Goal: Learn about a topic

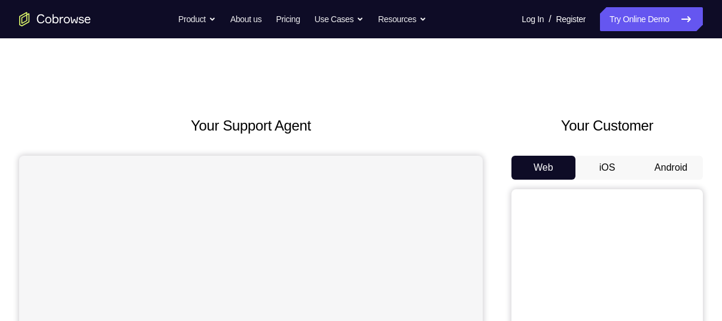
click at [664, 167] on button "Android" at bounding box center [671, 168] width 64 height 24
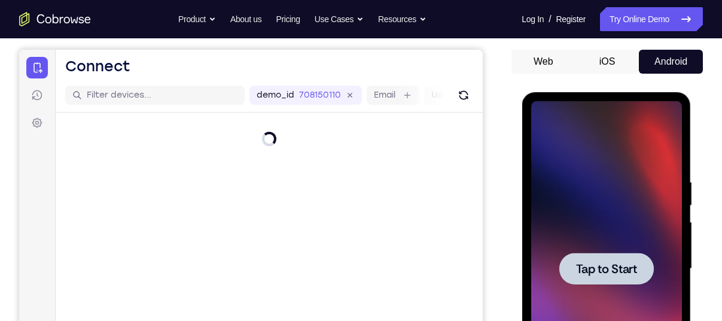
click at [589, 267] on span "Tap to Start" at bounding box center [605, 269] width 61 height 12
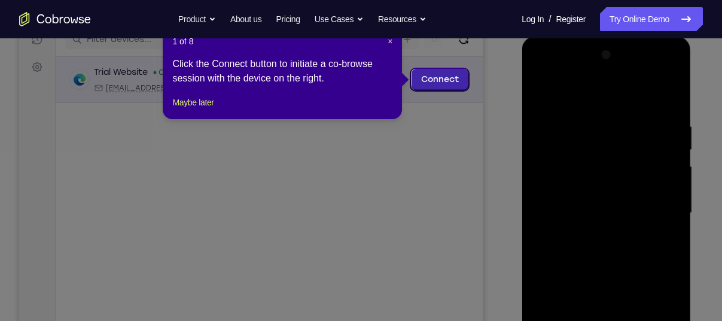
scroll to position [161, 0]
click at [391, 45] on span "×" at bounding box center [390, 42] width 5 height 10
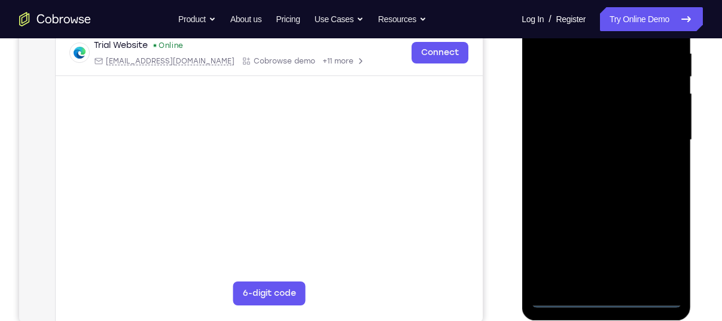
scroll to position [236, 0]
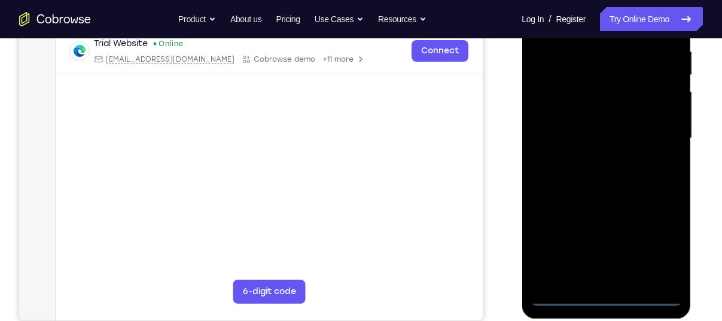
drag, startPoint x: 606, startPoint y: 263, endPoint x: 606, endPoint y: 298, distance: 35.3
click at [606, 298] on div at bounding box center [606, 138] width 151 height 335
click at [649, 249] on div at bounding box center [606, 138] width 151 height 335
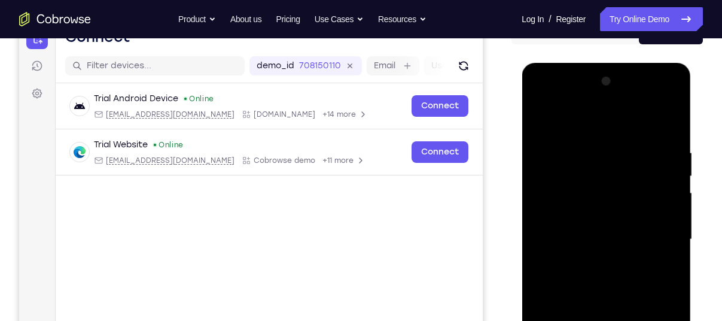
scroll to position [127, 0]
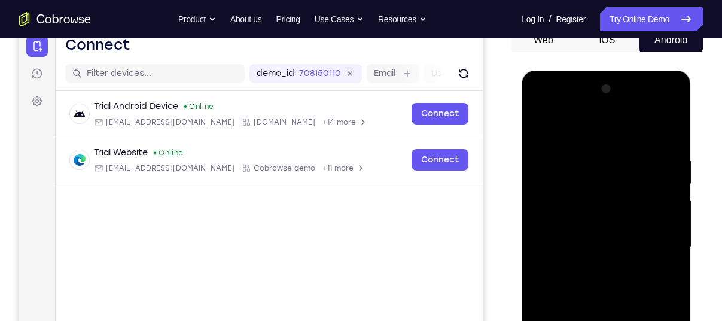
click at [590, 125] on div at bounding box center [606, 247] width 151 height 335
click at [661, 248] on div at bounding box center [606, 247] width 151 height 335
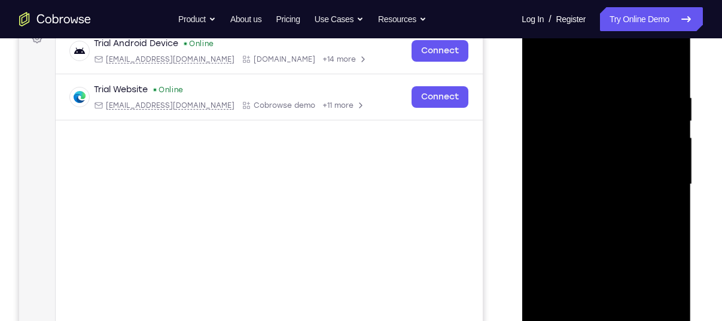
scroll to position [191, 0]
click at [596, 205] on div at bounding box center [606, 183] width 151 height 335
click at [592, 170] on div at bounding box center [606, 183] width 151 height 335
click at [592, 156] on div at bounding box center [606, 183] width 151 height 335
click at [553, 133] on div at bounding box center [606, 183] width 151 height 335
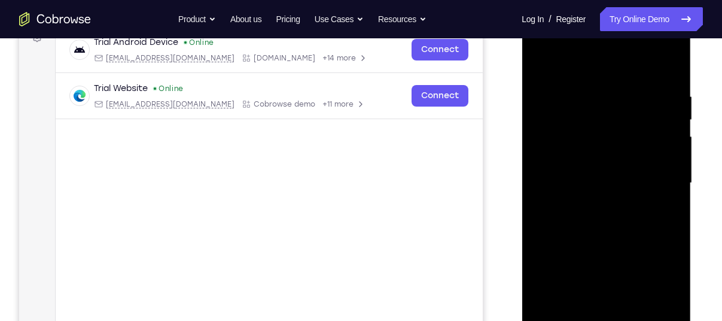
click at [574, 155] on div at bounding box center [606, 183] width 151 height 335
click at [583, 181] on div at bounding box center [606, 183] width 151 height 335
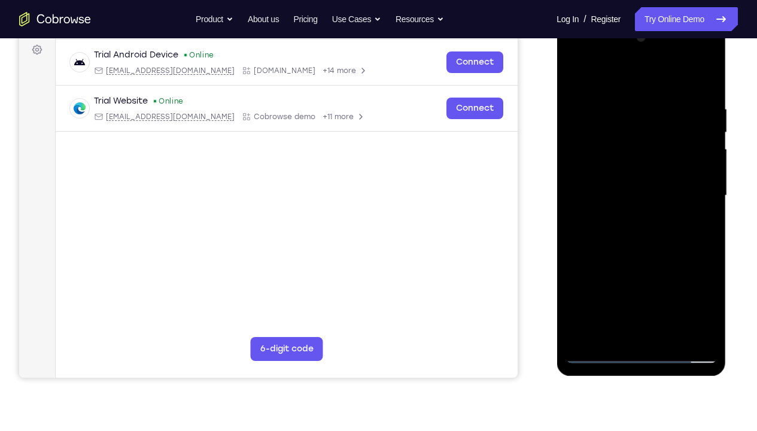
scroll to position [178, 0]
click at [667, 235] on div at bounding box center [640, 196] width 151 height 335
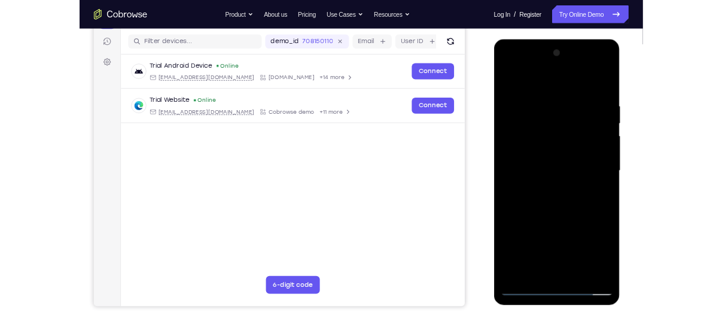
scroll to position [145, 0]
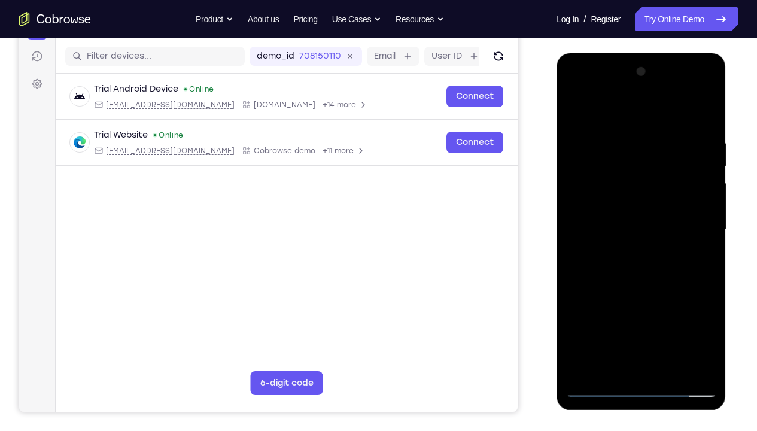
click at [633, 264] on div at bounding box center [640, 229] width 151 height 335
click at [645, 290] on div at bounding box center [640, 229] width 151 height 335
click at [671, 320] on div at bounding box center [640, 229] width 151 height 335
click at [644, 291] on div at bounding box center [640, 229] width 151 height 335
click at [598, 320] on div at bounding box center [640, 229] width 151 height 335
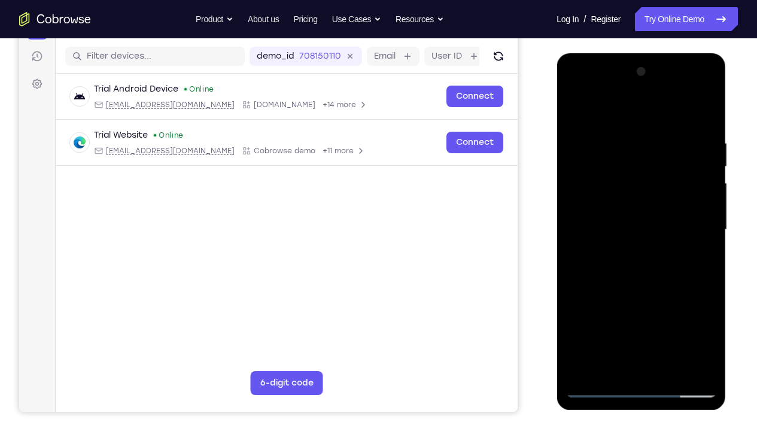
click at [598, 320] on div at bounding box center [640, 229] width 151 height 335
click at [622, 140] on div at bounding box center [640, 229] width 151 height 335
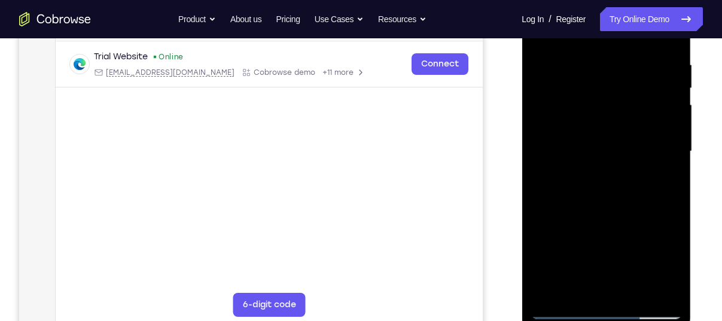
scroll to position [229, 0]
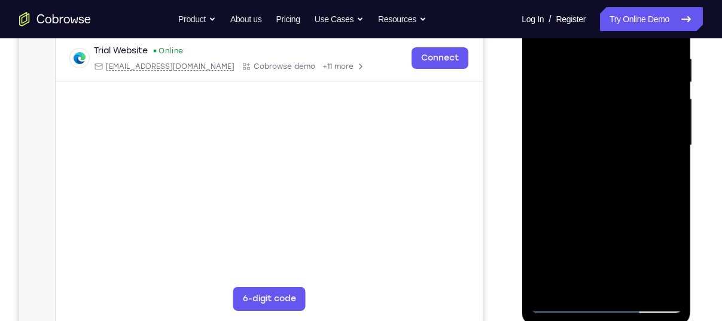
click at [550, 167] on div at bounding box center [606, 145] width 151 height 335
click at [665, 175] on div at bounding box center [606, 145] width 151 height 335
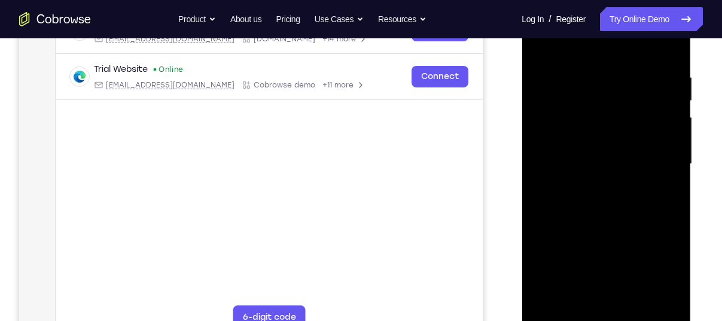
scroll to position [206, 0]
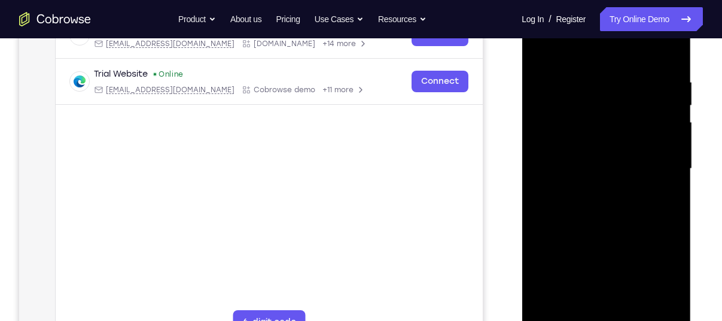
click at [662, 179] on div at bounding box center [606, 168] width 151 height 335
click at [665, 217] on div at bounding box center [606, 168] width 151 height 335
click at [666, 216] on div at bounding box center [606, 168] width 151 height 335
click at [666, 46] on div at bounding box center [606, 168] width 151 height 335
click at [578, 307] on div at bounding box center [606, 168] width 151 height 335
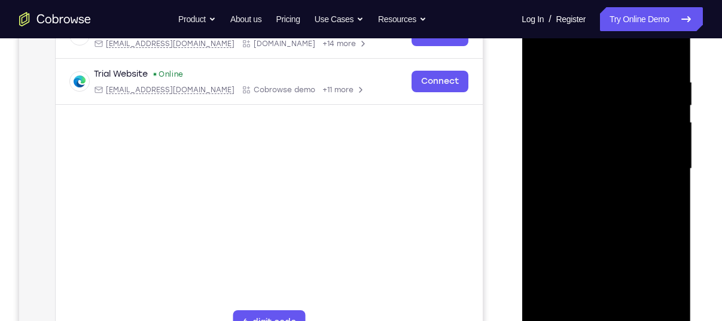
scroll to position [188, 0]
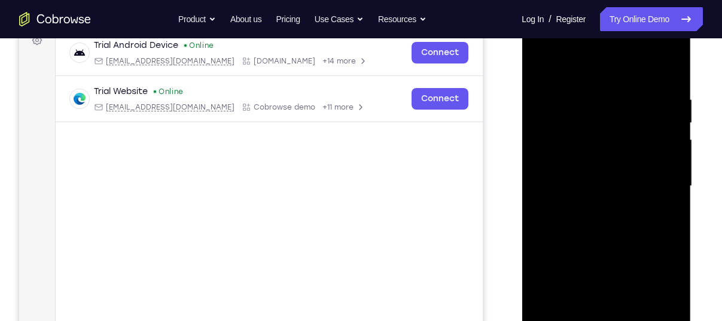
click at [605, 65] on div at bounding box center [606, 186] width 151 height 335
click at [583, 104] on div at bounding box center [606, 186] width 151 height 335
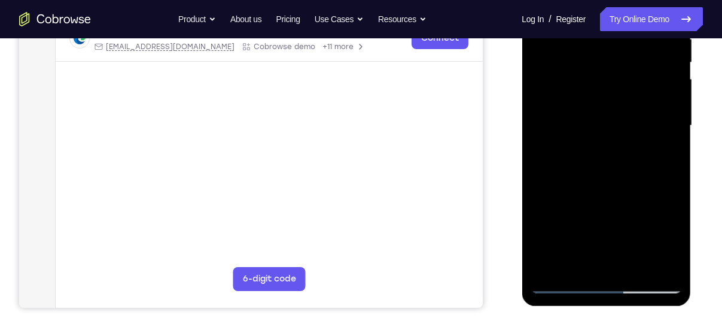
scroll to position [261, 0]
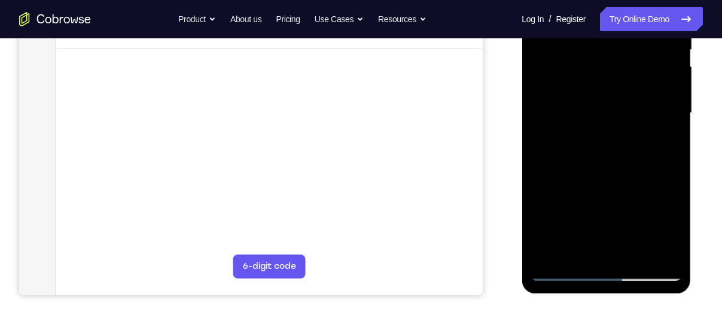
click at [549, 249] on div at bounding box center [606, 113] width 151 height 335
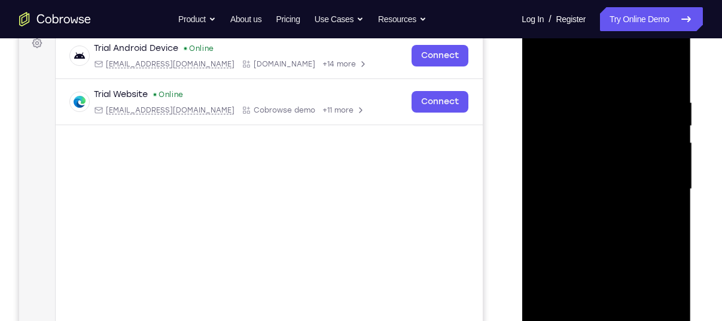
scroll to position [224, 0]
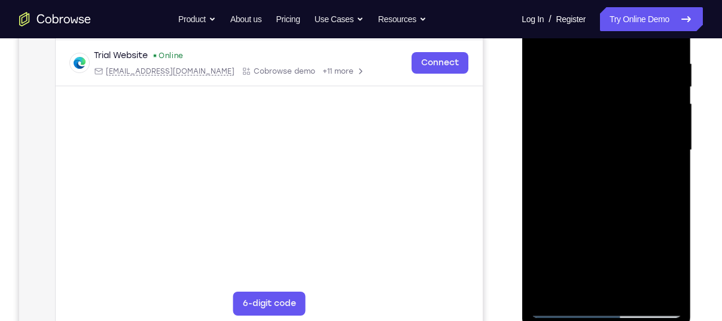
click at [635, 290] on div at bounding box center [606, 150] width 151 height 335
click at [601, 159] on div at bounding box center [606, 150] width 151 height 335
click at [645, 241] on div at bounding box center [606, 150] width 151 height 335
click at [588, 242] on div at bounding box center [606, 150] width 151 height 335
click at [578, 207] on div at bounding box center [606, 150] width 151 height 335
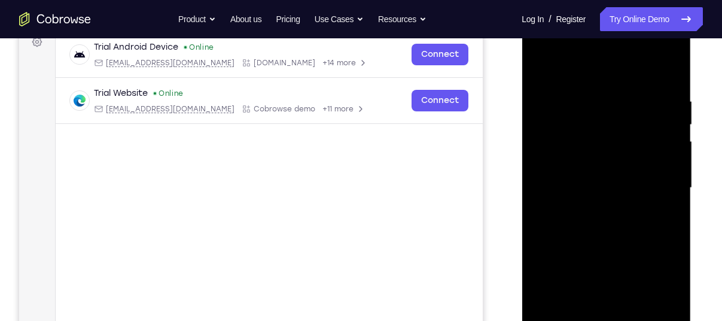
scroll to position [184, 0]
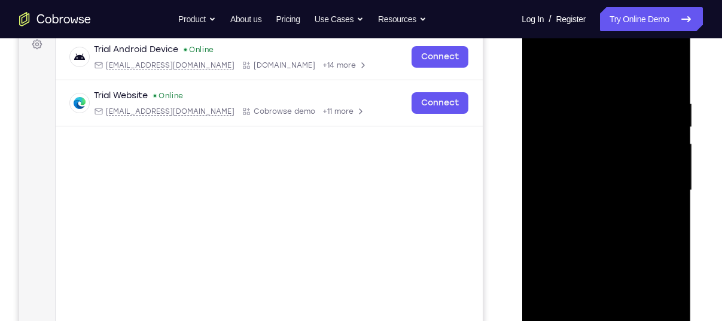
click at [544, 70] on div at bounding box center [606, 190] width 151 height 335
click at [568, 80] on div at bounding box center [606, 190] width 151 height 335
click at [580, 182] on div at bounding box center [606, 190] width 151 height 335
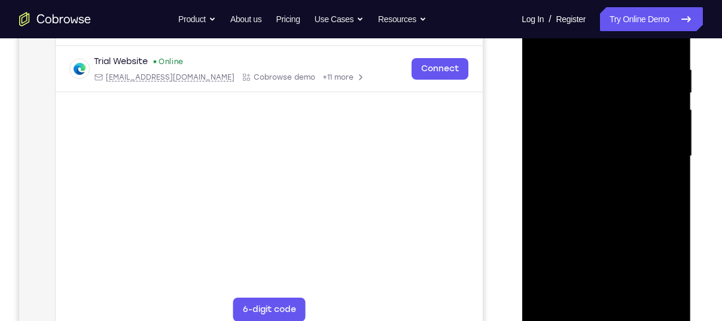
click at [587, 282] on div at bounding box center [606, 156] width 151 height 335
click at [578, 289] on div at bounding box center [606, 156] width 151 height 335
click at [608, 207] on div at bounding box center [606, 156] width 151 height 335
click at [635, 184] on div at bounding box center [606, 156] width 151 height 335
click at [633, 186] on div at bounding box center [606, 156] width 151 height 335
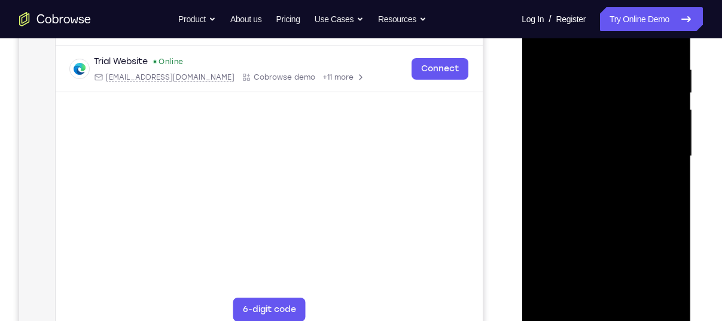
click at [666, 182] on div at bounding box center [606, 156] width 151 height 335
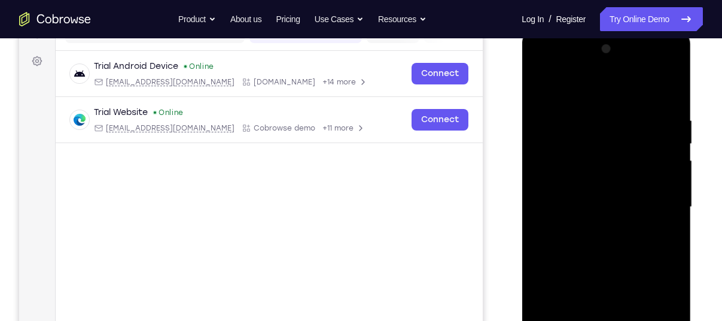
click at [541, 86] on div at bounding box center [606, 206] width 151 height 335
click at [593, 239] on div at bounding box center [606, 206] width 151 height 335
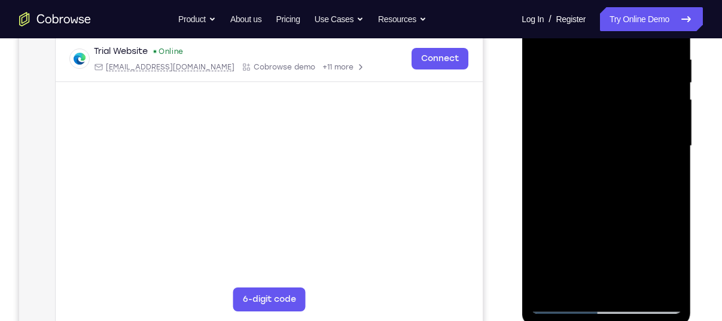
scroll to position [229, 0]
click at [638, 251] on div at bounding box center [606, 145] width 151 height 335
click at [596, 252] on div at bounding box center [606, 145] width 151 height 335
click at [578, 220] on div at bounding box center [606, 145] width 151 height 335
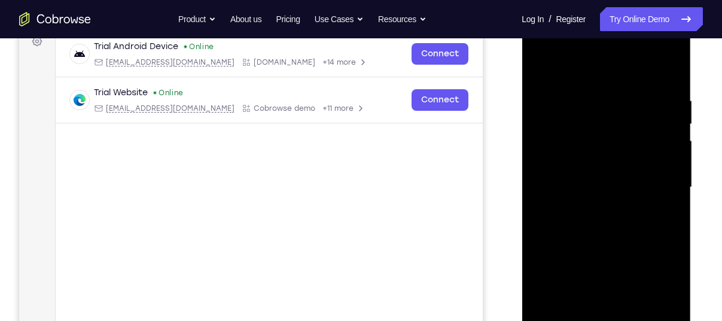
click at [538, 69] on div at bounding box center [606, 187] width 151 height 335
click at [583, 171] on div at bounding box center [606, 187] width 151 height 335
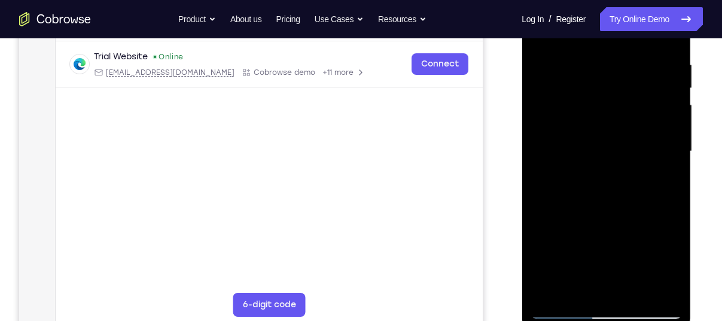
scroll to position [238, 0]
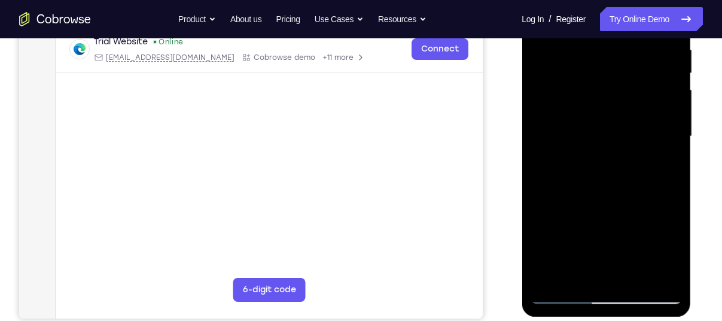
click at [576, 267] on div at bounding box center [606, 136] width 151 height 335
click at [610, 187] on div at bounding box center [606, 136] width 151 height 335
click at [662, 166] on div at bounding box center [606, 136] width 151 height 335
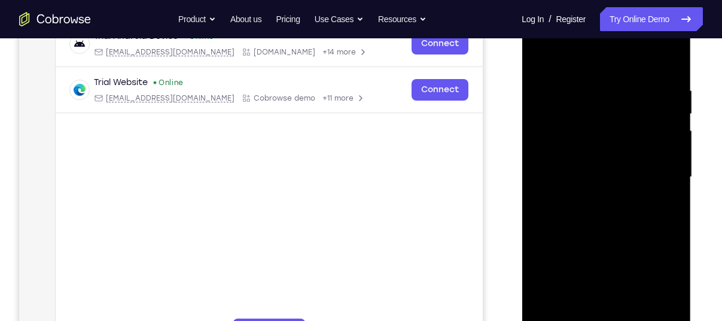
scroll to position [188, 0]
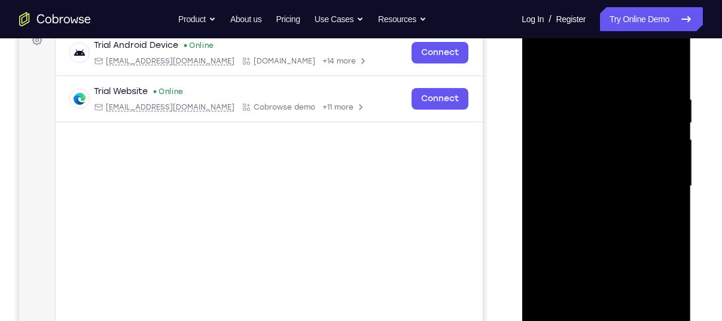
click at [543, 66] on div at bounding box center [606, 186] width 151 height 335
drag, startPoint x: 608, startPoint y: 138, endPoint x: 608, endPoint y: 296, distance: 157.9
click at [608, 296] on div at bounding box center [606, 186] width 151 height 335
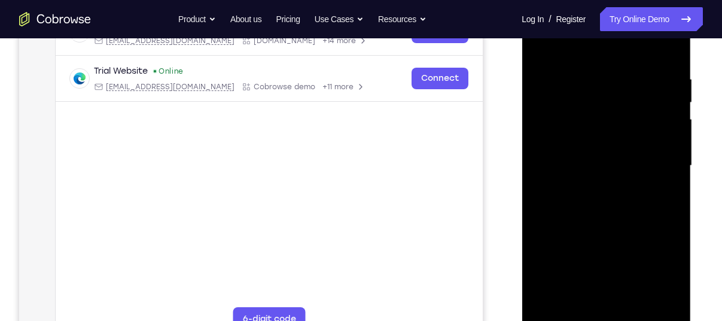
scroll to position [207, 0]
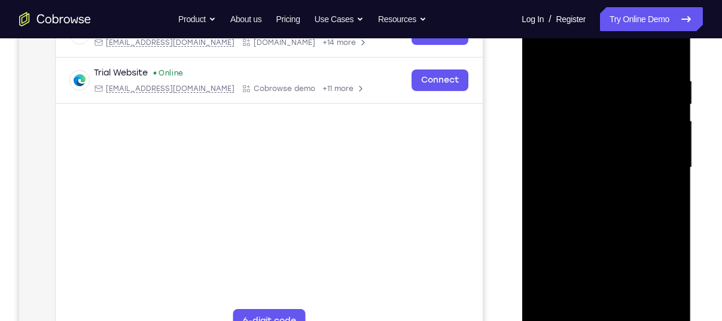
click at [672, 216] on div at bounding box center [606, 167] width 151 height 335
click at [677, 291] on div at bounding box center [606, 167] width 151 height 335
click at [672, 211] on div at bounding box center [606, 167] width 151 height 335
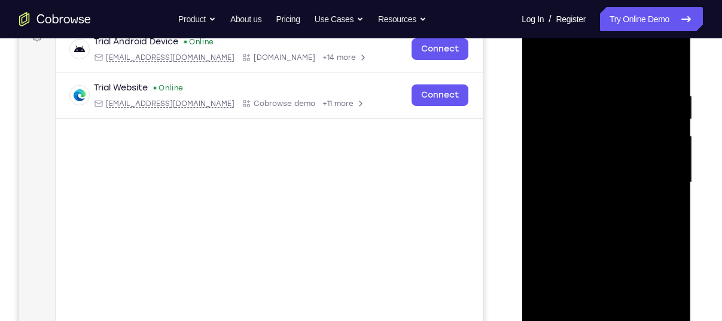
scroll to position [191, 0]
click at [584, 84] on div at bounding box center [606, 183] width 151 height 335
click at [663, 193] on div at bounding box center [606, 183] width 151 height 335
click at [552, 214] on div at bounding box center [606, 183] width 151 height 335
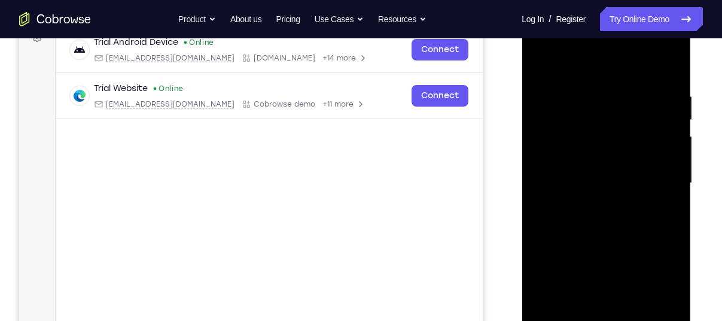
click at [638, 132] on div at bounding box center [606, 183] width 151 height 335
click at [665, 175] on div at bounding box center [606, 183] width 151 height 335
click at [669, 202] on div at bounding box center [606, 183] width 151 height 335
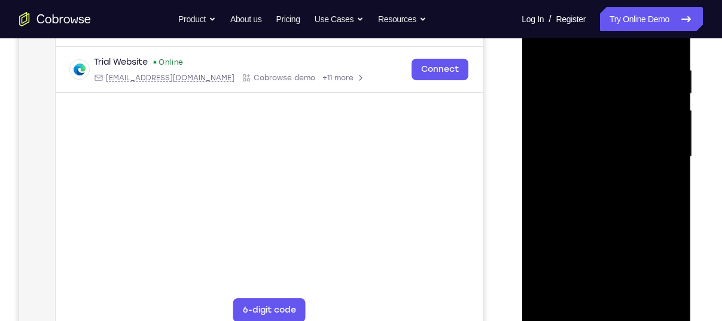
scroll to position [219, 0]
click at [545, 199] on div at bounding box center [606, 155] width 151 height 335
click at [656, 194] on div at bounding box center [606, 155] width 151 height 335
click at [668, 175] on div at bounding box center [606, 155] width 151 height 335
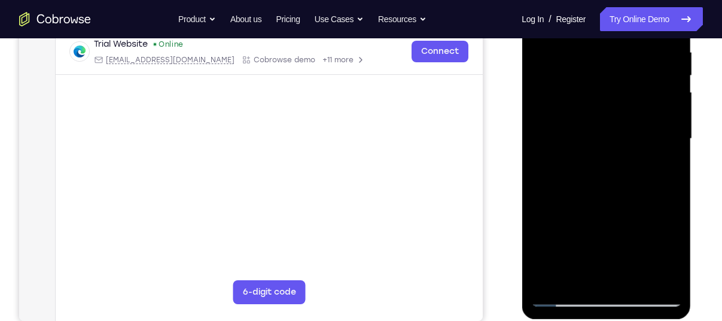
scroll to position [236, 0]
click at [587, 272] on div at bounding box center [606, 138] width 151 height 335
click at [577, 275] on div at bounding box center [606, 138] width 151 height 335
click at [604, 224] on div at bounding box center [606, 138] width 151 height 335
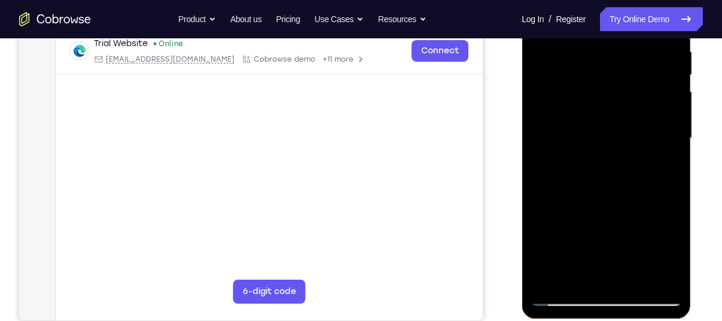
click at [604, 224] on div at bounding box center [606, 138] width 151 height 335
click at [627, 223] on div at bounding box center [606, 138] width 151 height 335
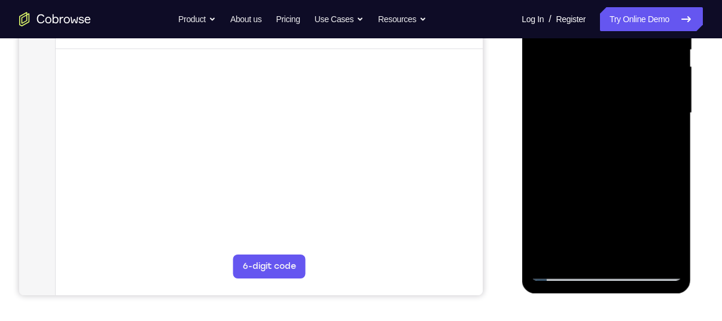
scroll to position [262, 0]
click at [565, 270] on div at bounding box center [606, 112] width 151 height 335
click at [664, 247] on div at bounding box center [606, 112] width 151 height 335
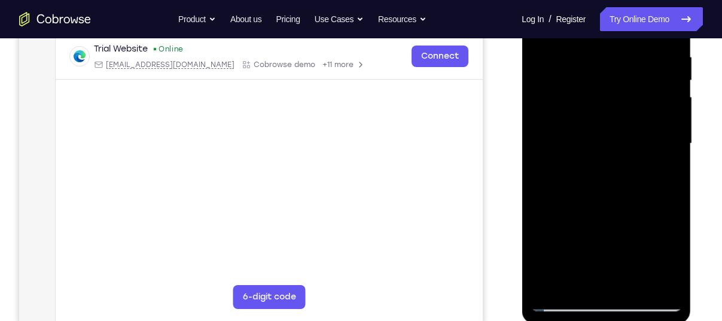
scroll to position [229, 0]
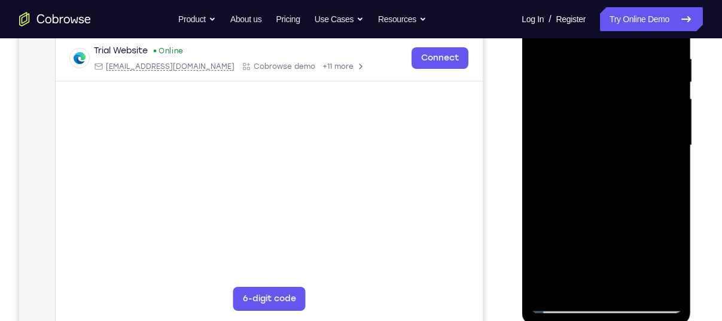
click at [674, 152] on div at bounding box center [606, 145] width 151 height 335
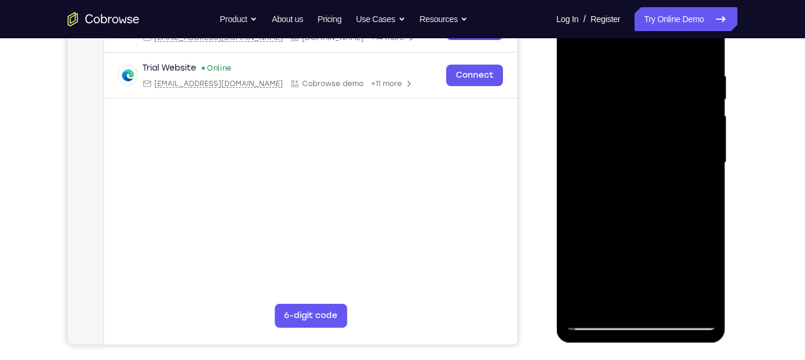
scroll to position [212, 0]
click at [584, 167] on div at bounding box center [640, 162] width 151 height 335
click at [702, 164] on div at bounding box center [640, 162] width 151 height 335
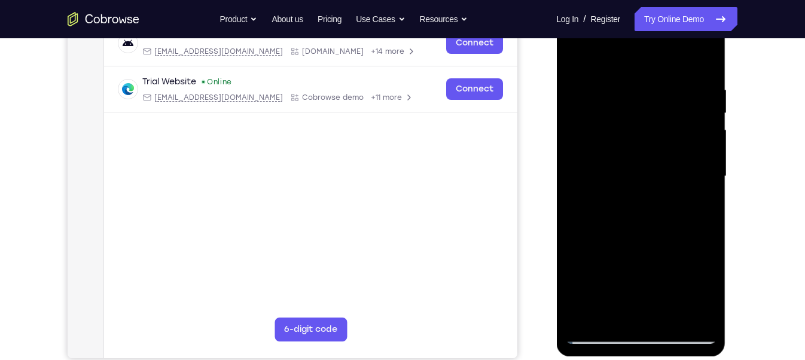
scroll to position [196, 0]
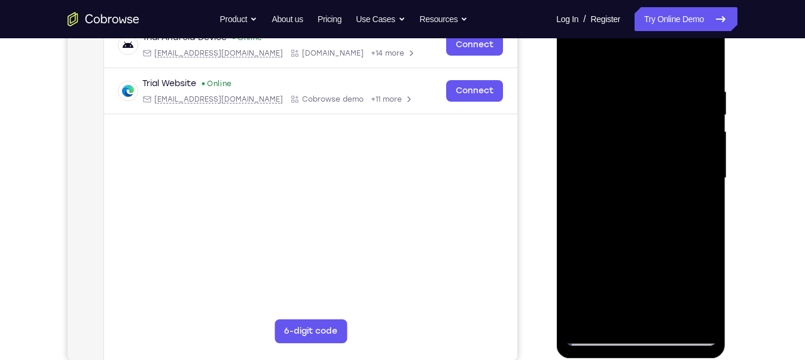
click at [699, 182] on div at bounding box center [640, 178] width 151 height 335
click at [703, 196] on div at bounding box center [640, 178] width 151 height 335
click at [585, 211] on div at bounding box center [640, 178] width 151 height 335
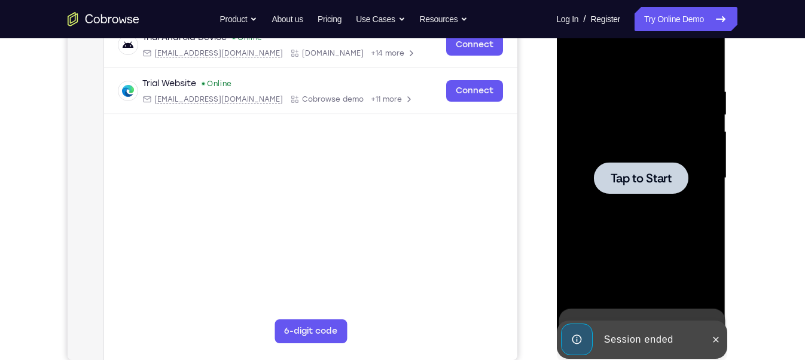
click at [665, 203] on div at bounding box center [640, 178] width 151 height 335
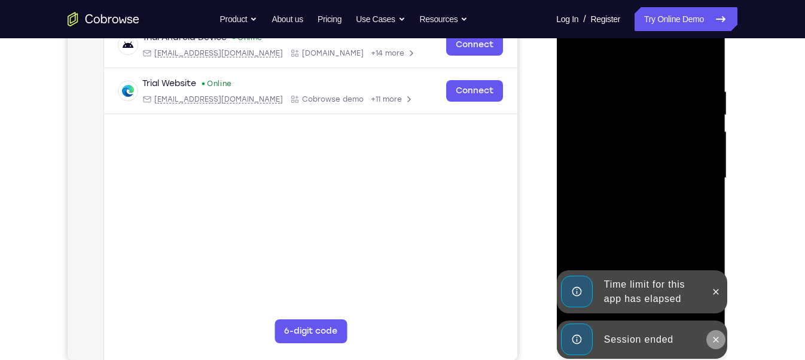
click at [716, 320] on icon at bounding box center [716, 340] width 10 height 10
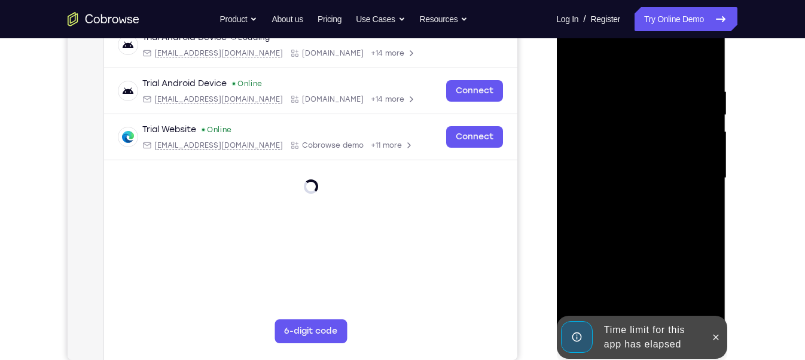
scroll to position [217, 0]
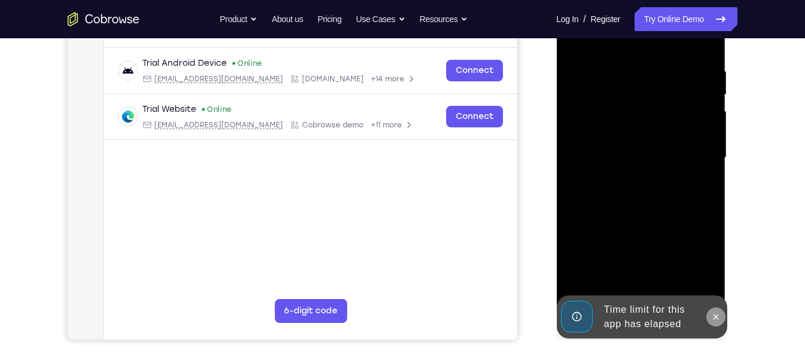
click at [709, 314] on button at bounding box center [715, 316] width 19 height 19
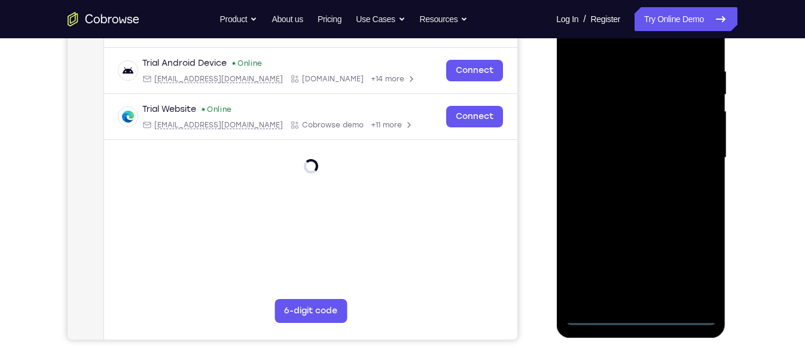
click at [638, 318] on div at bounding box center [640, 157] width 151 height 335
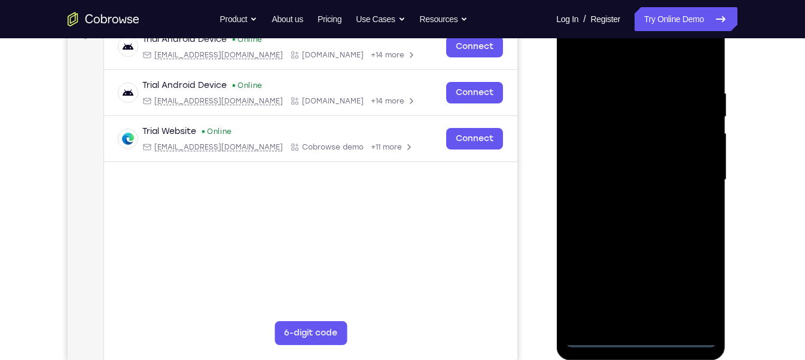
scroll to position [194, 0]
click at [694, 288] on div at bounding box center [640, 180] width 151 height 335
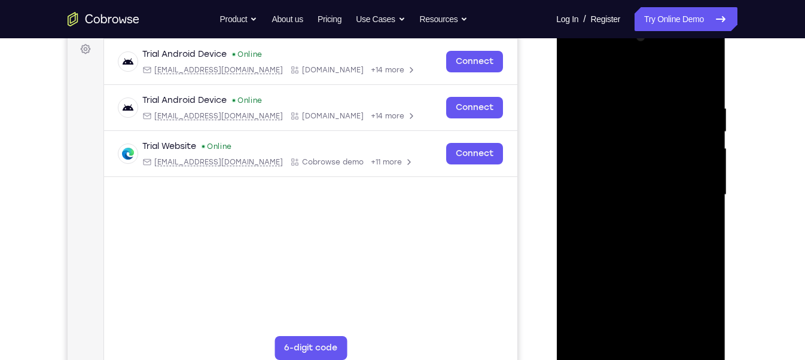
scroll to position [179, 0]
click at [615, 82] on div at bounding box center [640, 195] width 151 height 335
click at [694, 196] on div at bounding box center [640, 195] width 151 height 335
click at [626, 215] on div at bounding box center [640, 195] width 151 height 335
click at [655, 180] on div at bounding box center [640, 195] width 151 height 335
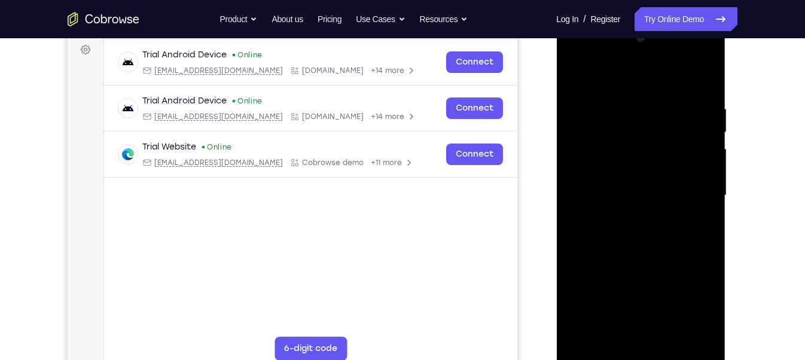
click at [637, 166] on div at bounding box center [640, 195] width 151 height 335
click at [636, 198] on div at bounding box center [640, 195] width 151 height 335
click at [641, 238] on div at bounding box center [640, 195] width 151 height 335
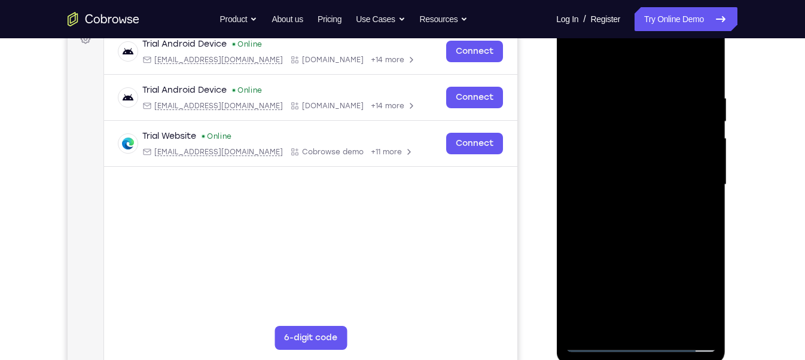
scroll to position [189, 0]
click at [702, 77] on div at bounding box center [640, 185] width 151 height 335
click at [621, 88] on div at bounding box center [640, 185] width 151 height 335
click at [698, 190] on div at bounding box center [640, 185] width 151 height 335
click at [704, 71] on div at bounding box center [640, 185] width 151 height 335
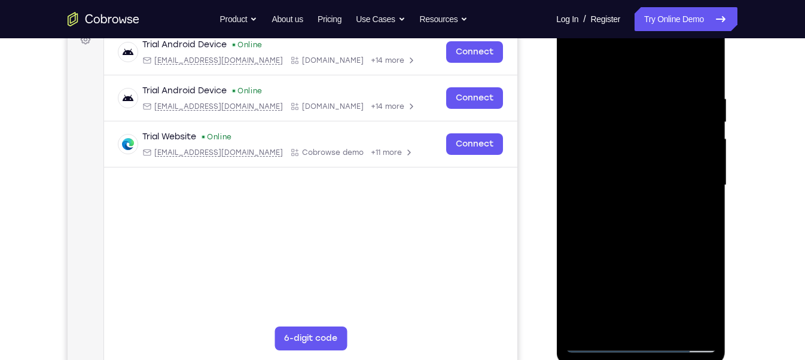
click at [611, 320] on div at bounding box center [640, 185] width 151 height 335
click at [642, 62] on div at bounding box center [640, 185] width 151 height 335
click at [615, 87] on div at bounding box center [640, 185] width 151 height 335
click at [594, 93] on div at bounding box center [640, 185] width 151 height 335
click at [683, 161] on div at bounding box center [640, 185] width 151 height 335
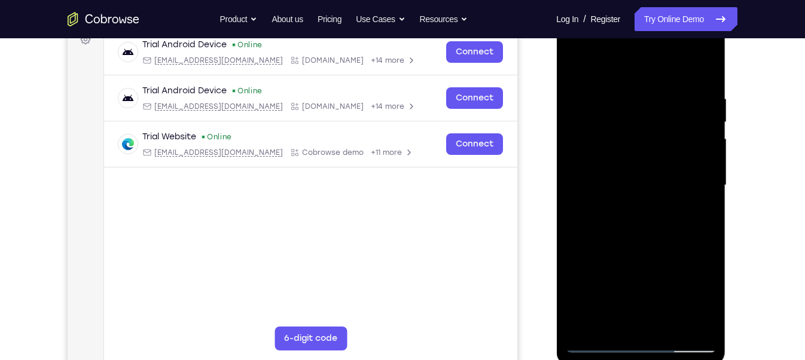
click at [704, 72] on div at bounding box center [640, 185] width 151 height 335
click at [587, 319] on div at bounding box center [640, 185] width 151 height 335
click at [623, 95] on div at bounding box center [640, 185] width 151 height 335
click at [701, 178] on div at bounding box center [640, 185] width 151 height 335
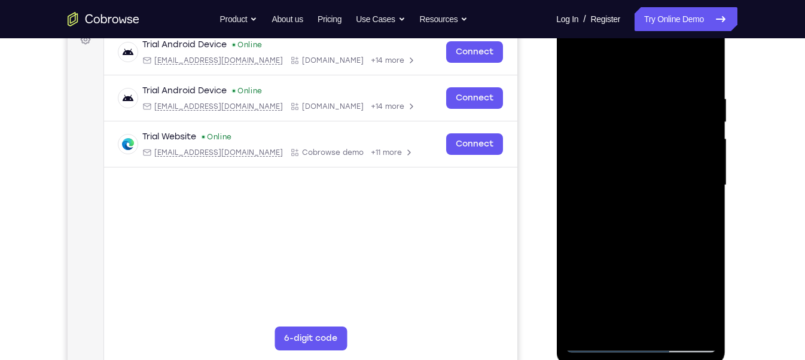
click at [580, 196] on div at bounding box center [640, 185] width 151 height 335
click at [694, 197] on div at bounding box center [640, 185] width 151 height 335
click at [707, 190] on div at bounding box center [640, 185] width 151 height 335
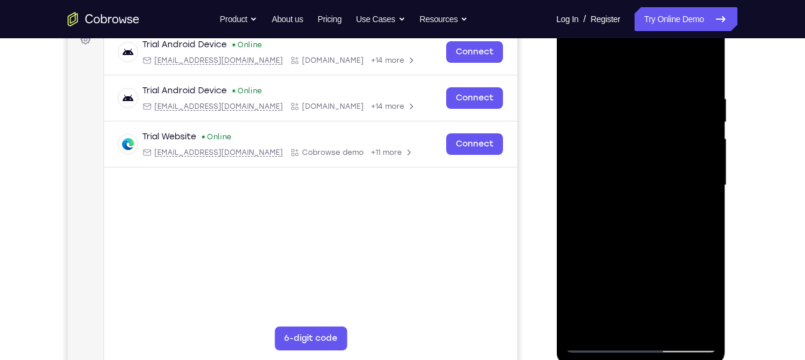
click at [707, 190] on div at bounding box center [640, 185] width 151 height 335
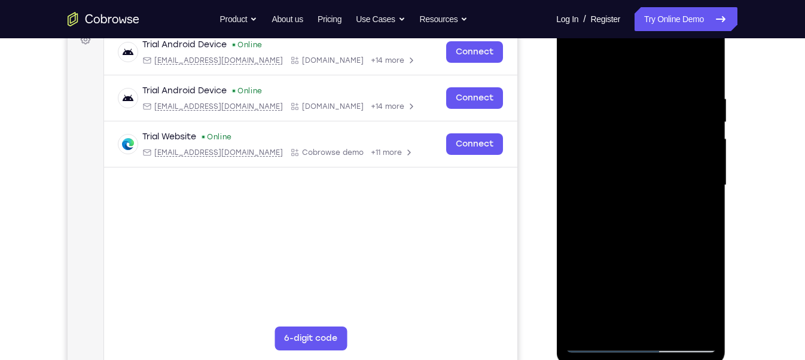
click at [707, 190] on div at bounding box center [640, 185] width 151 height 335
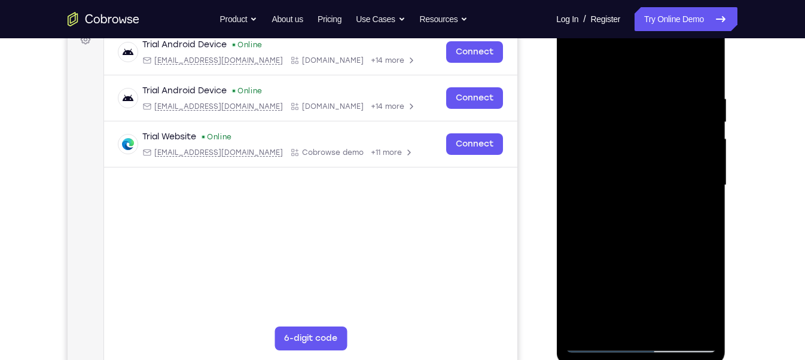
click at [707, 190] on div at bounding box center [640, 185] width 151 height 335
click at [703, 68] on div at bounding box center [640, 185] width 151 height 335
drag, startPoint x: 629, startPoint y: 162, endPoint x: 616, endPoint y: 336, distance: 175.1
click at [616, 320] on div at bounding box center [640, 185] width 151 height 335
click at [622, 95] on div at bounding box center [640, 185] width 151 height 335
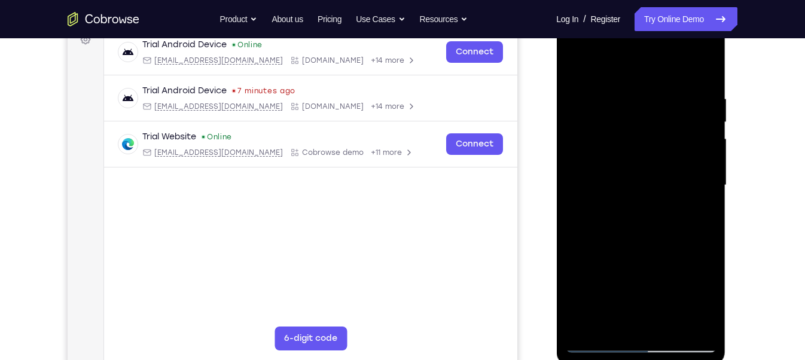
click at [701, 199] on div at bounding box center [640, 185] width 151 height 335
click at [580, 221] on div at bounding box center [640, 185] width 151 height 335
click at [694, 222] on div at bounding box center [640, 185] width 151 height 335
click at [699, 211] on div at bounding box center [640, 185] width 151 height 335
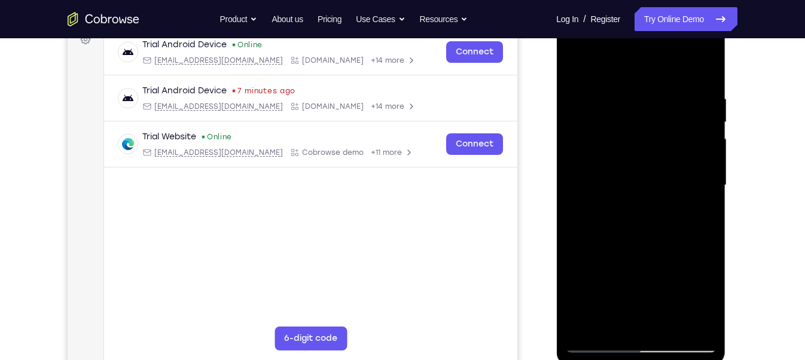
click at [699, 211] on div at bounding box center [640, 185] width 151 height 335
click at [588, 202] on div at bounding box center [640, 185] width 151 height 335
drag, startPoint x: 608, startPoint y: 188, endPoint x: 701, endPoint y: 189, distance: 93.3
click at [701, 189] on div at bounding box center [640, 185] width 151 height 335
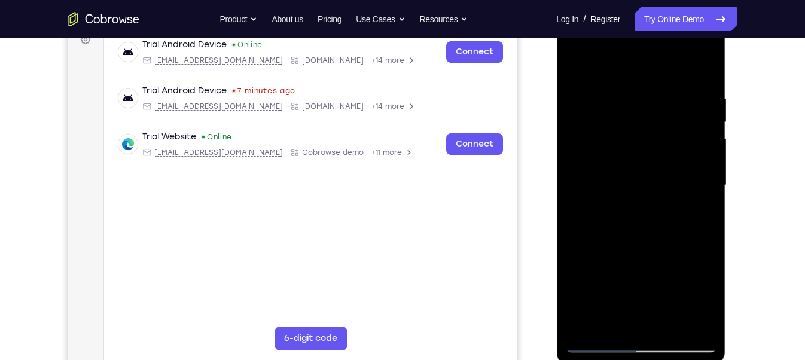
click at [701, 189] on div at bounding box center [640, 185] width 151 height 335
click at [689, 318] on div at bounding box center [640, 185] width 151 height 335
click at [654, 320] on div at bounding box center [640, 185] width 151 height 335
click at [597, 320] on div at bounding box center [640, 185] width 151 height 335
click at [699, 320] on div at bounding box center [640, 185] width 151 height 335
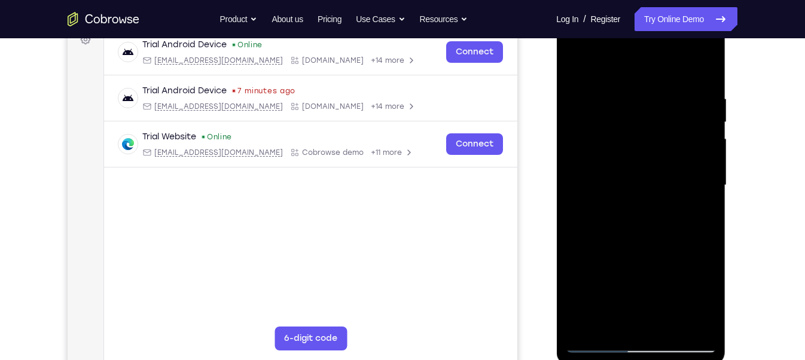
click at [699, 218] on div at bounding box center [640, 185] width 151 height 335
click at [695, 236] on div at bounding box center [640, 185] width 151 height 335
click at [575, 230] on div at bounding box center [640, 185] width 151 height 335
click at [709, 186] on div at bounding box center [640, 185] width 151 height 335
click at [702, 190] on div at bounding box center [640, 185] width 151 height 335
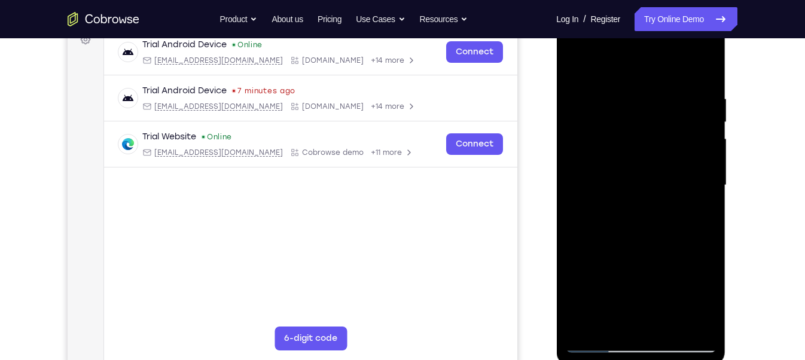
click at [702, 190] on div at bounding box center [640, 185] width 151 height 335
click at [703, 145] on div at bounding box center [640, 185] width 151 height 335
click at [702, 67] on div at bounding box center [640, 185] width 151 height 335
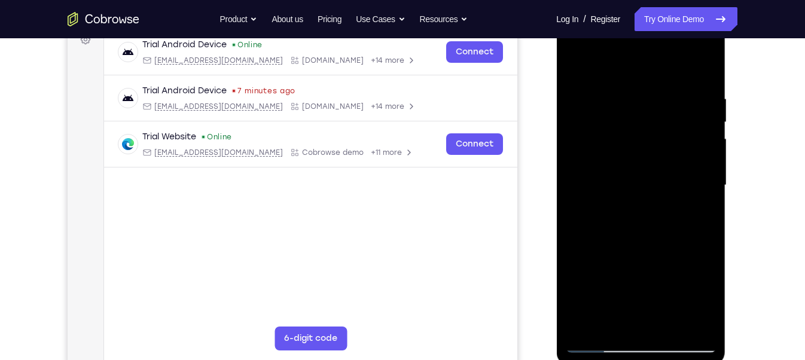
click at [672, 320] on div at bounding box center [640, 185] width 151 height 335
click at [633, 242] on div at bounding box center [640, 185] width 151 height 335
click at [656, 207] on div at bounding box center [640, 185] width 151 height 335
click at [578, 65] on div at bounding box center [640, 185] width 151 height 335
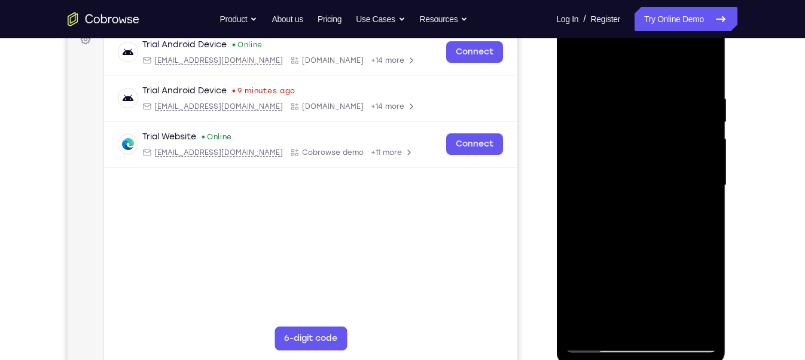
click at [633, 165] on div at bounding box center [640, 185] width 151 height 335
click at [689, 285] on div at bounding box center [640, 185] width 151 height 335
click at [645, 285] on div at bounding box center [640, 185] width 151 height 335
click at [626, 252] on div at bounding box center [640, 185] width 151 height 335
click at [576, 66] on div at bounding box center [640, 185] width 151 height 335
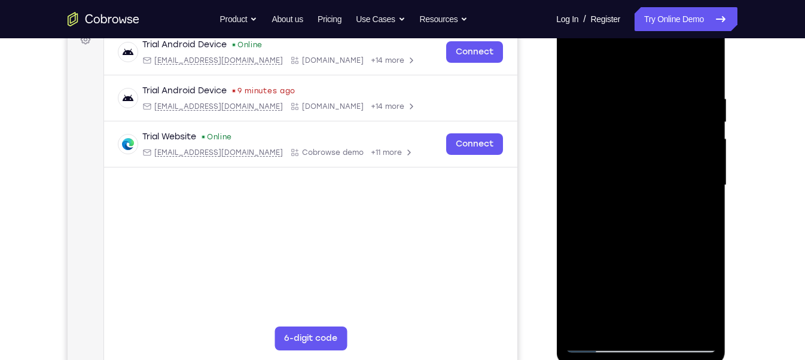
click at [610, 80] on div at bounding box center [640, 185] width 151 height 335
click at [576, 57] on div at bounding box center [640, 185] width 151 height 335
click at [582, 66] on div at bounding box center [640, 185] width 151 height 335
click at [610, 315] on div at bounding box center [640, 185] width 151 height 335
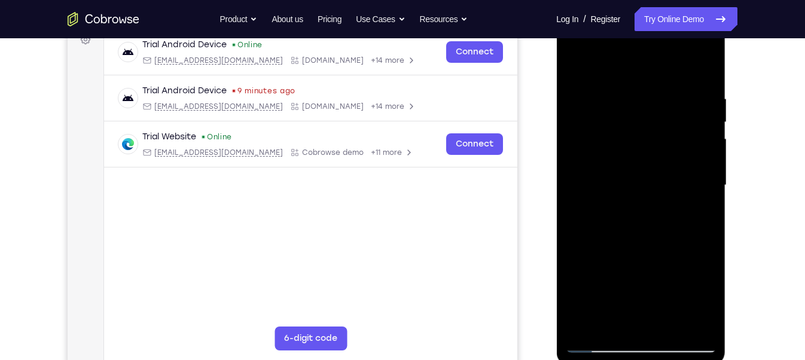
click at [611, 320] on div at bounding box center [640, 185] width 151 height 335
click at [629, 62] on div at bounding box center [640, 185] width 151 height 335
click at [607, 124] on div at bounding box center [640, 185] width 151 height 335
click at [588, 102] on div at bounding box center [640, 185] width 151 height 335
click at [619, 320] on div at bounding box center [640, 185] width 151 height 335
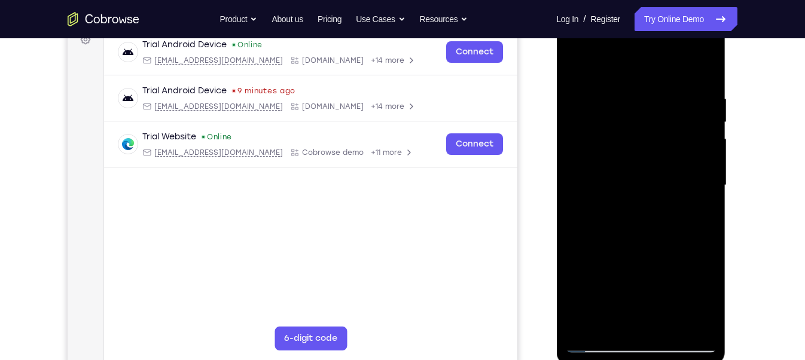
click at [644, 237] on div at bounding box center [640, 185] width 151 height 335
click at [599, 320] on div at bounding box center [640, 185] width 151 height 335
click at [699, 320] on div at bounding box center [640, 185] width 151 height 335
drag, startPoint x: 683, startPoint y: 223, endPoint x: 696, endPoint y: 367, distance: 144.8
click at [696, 320] on div at bounding box center [641, 188] width 170 height 359
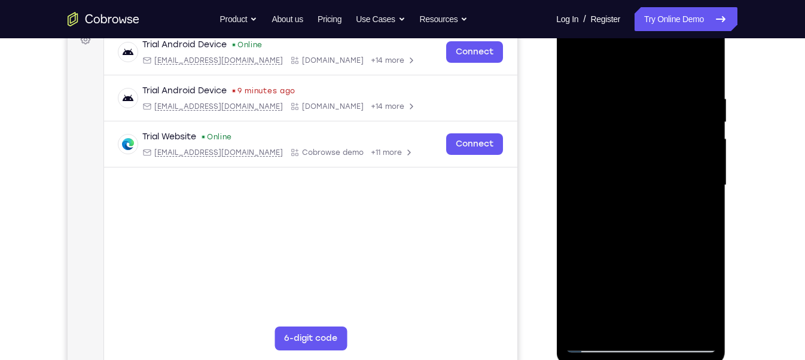
click at [584, 320] on div at bounding box center [640, 185] width 151 height 335
click at [676, 320] on div at bounding box center [640, 185] width 151 height 335
click at [639, 194] on div at bounding box center [640, 185] width 151 height 335
click at [612, 192] on div at bounding box center [640, 185] width 151 height 335
click at [670, 296] on div at bounding box center [640, 185] width 151 height 335
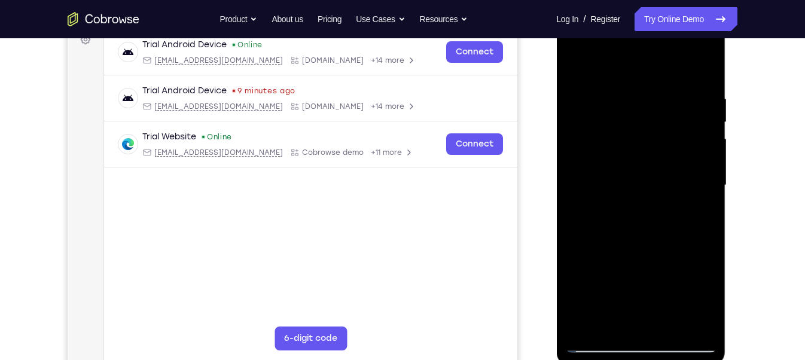
click at [632, 297] on div at bounding box center [640, 185] width 151 height 335
click at [618, 260] on div at bounding box center [640, 185] width 151 height 335
click at [573, 64] on div at bounding box center [640, 185] width 151 height 335
click at [621, 168] on div at bounding box center [640, 185] width 151 height 335
click at [626, 169] on div at bounding box center [640, 185] width 151 height 335
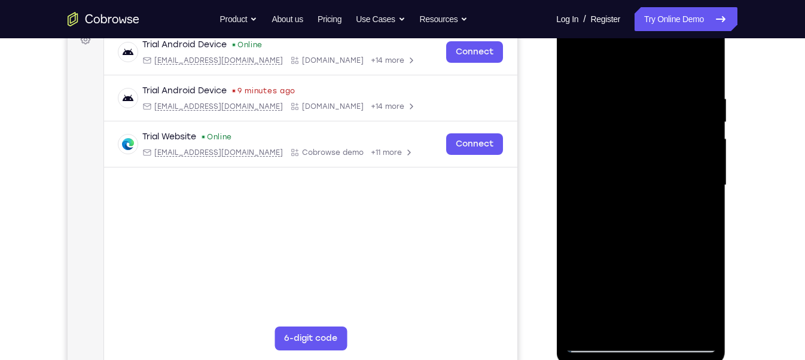
click at [660, 161] on div at bounding box center [640, 185] width 151 height 335
click at [633, 171] on div at bounding box center [640, 185] width 151 height 335
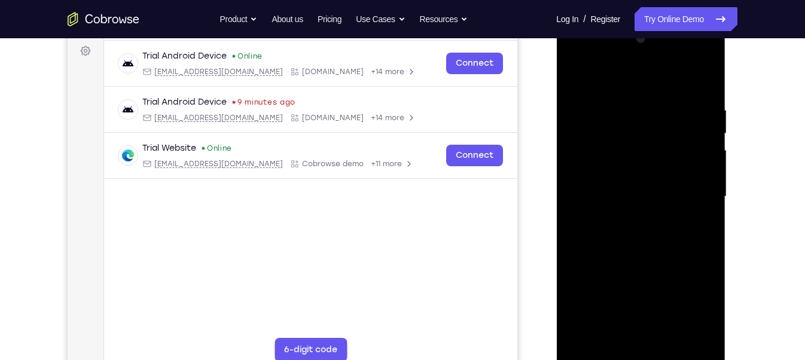
scroll to position [177, 0]
click at [629, 183] on div at bounding box center [640, 197] width 151 height 335
drag, startPoint x: 644, startPoint y: 149, endPoint x: 630, endPoint y: 354, distance: 205.0
click at [630, 320] on div at bounding box center [640, 197] width 151 height 335
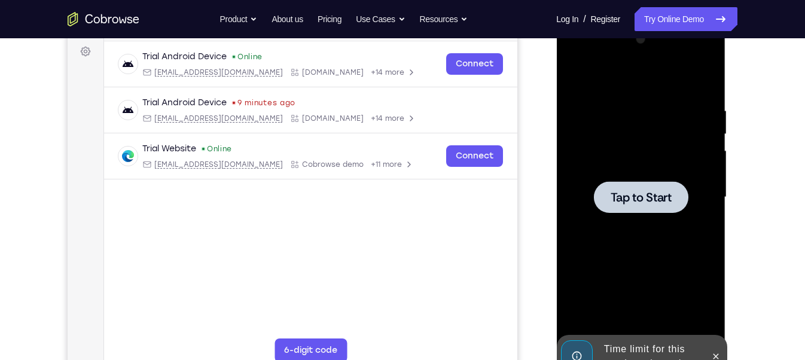
click at [648, 184] on div at bounding box center [640, 197] width 95 height 32
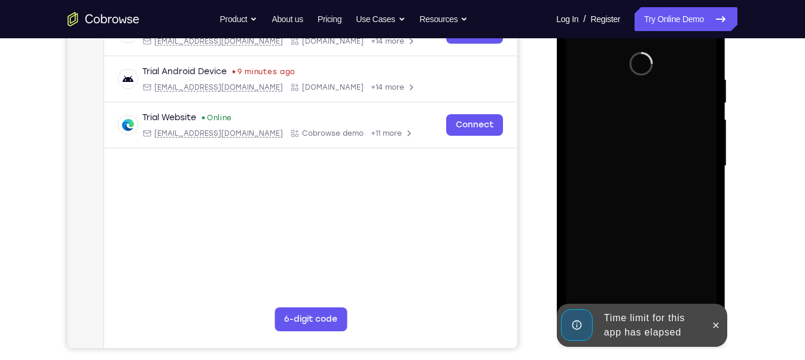
scroll to position [208, 0]
click at [718, 320] on icon at bounding box center [716, 326] width 10 height 10
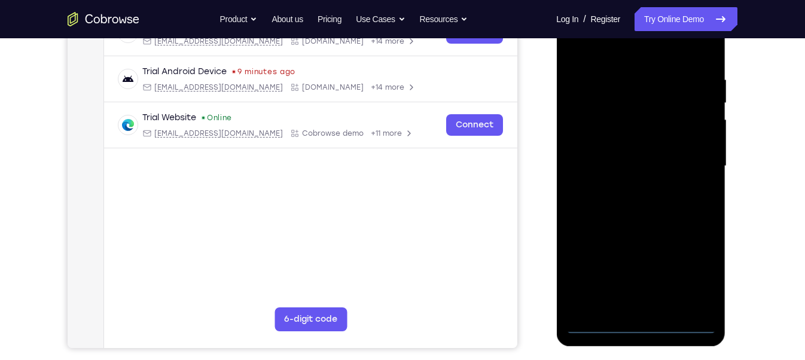
click at [641, 320] on div at bounding box center [640, 166] width 151 height 335
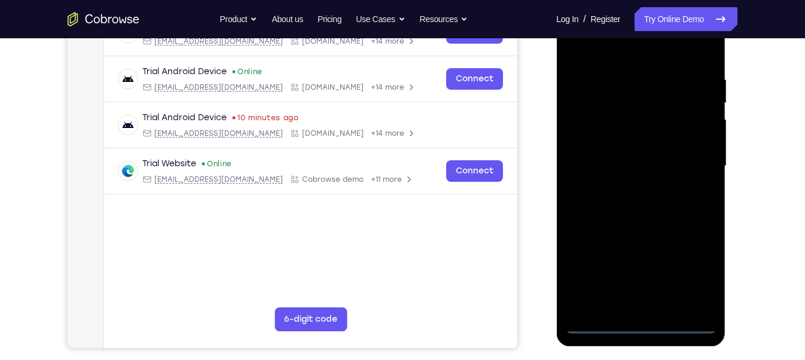
click at [693, 274] on div at bounding box center [640, 166] width 151 height 335
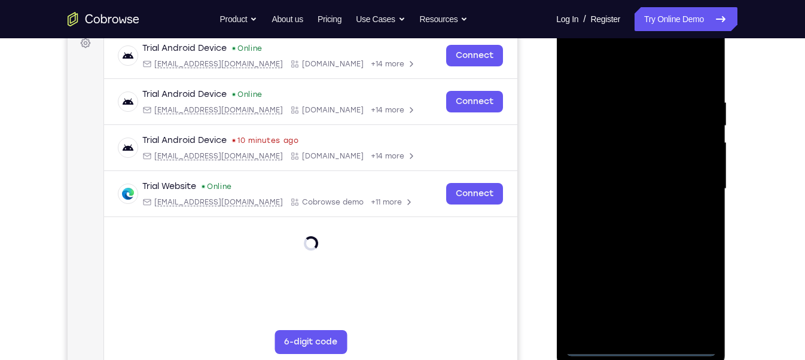
scroll to position [183, 0]
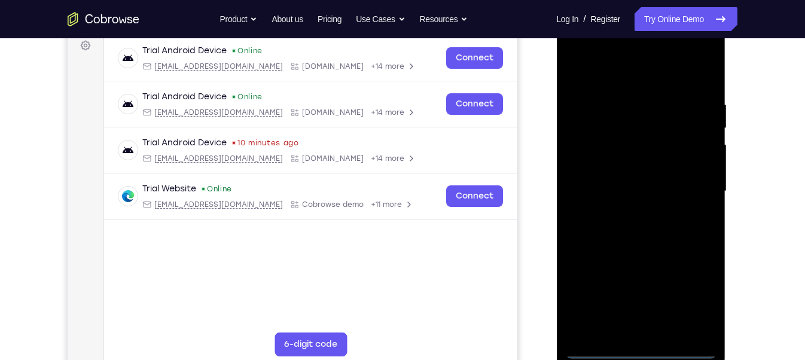
click at [625, 77] on div at bounding box center [640, 191] width 151 height 335
click at [693, 178] on div at bounding box center [640, 191] width 151 height 335
click at [631, 211] on div at bounding box center [640, 191] width 151 height 335
click at [644, 175] on div at bounding box center [640, 191] width 151 height 335
click at [636, 164] on div at bounding box center [640, 191] width 151 height 335
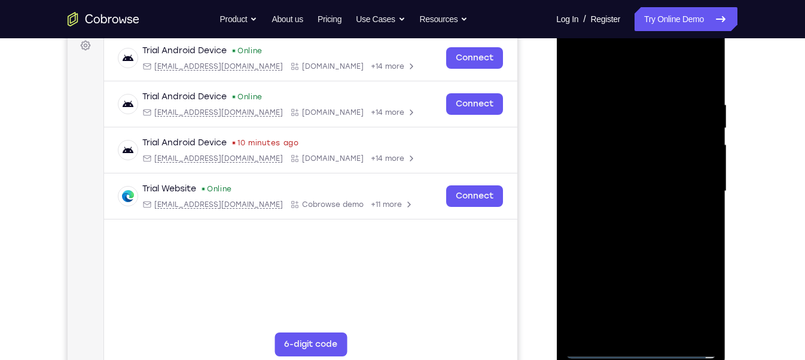
click at [625, 186] on div at bounding box center [640, 191] width 151 height 335
click at [706, 91] on div at bounding box center [640, 191] width 151 height 335
click at [665, 320] on div at bounding box center [640, 191] width 151 height 335
click at [645, 253] on div at bounding box center [640, 191] width 151 height 335
click at [636, 200] on div at bounding box center [640, 191] width 151 height 335
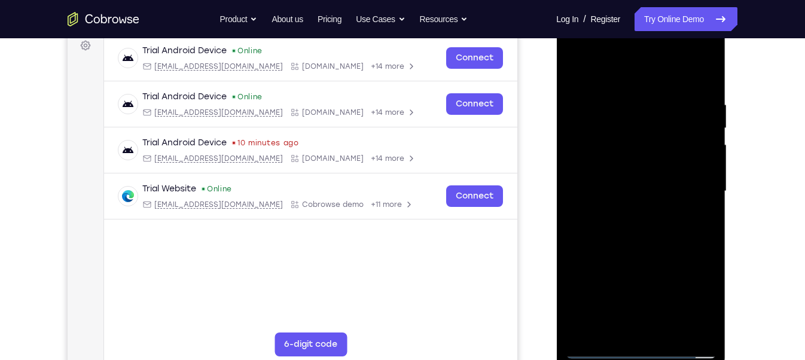
click at [689, 304] on div at bounding box center [640, 191] width 151 height 335
click at [630, 303] on div at bounding box center [640, 191] width 151 height 335
click at [617, 269] on div at bounding box center [640, 191] width 151 height 335
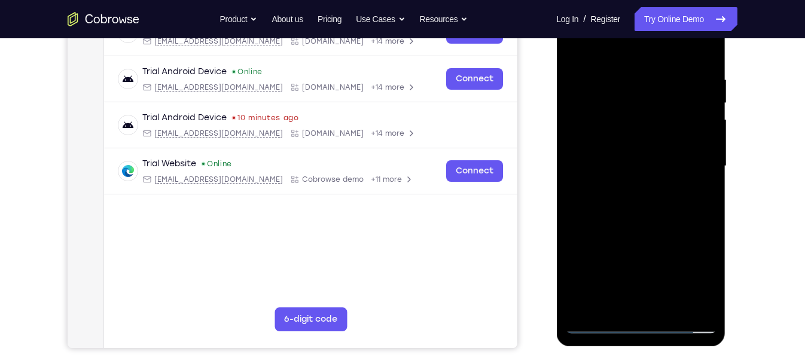
scroll to position [210, 0]
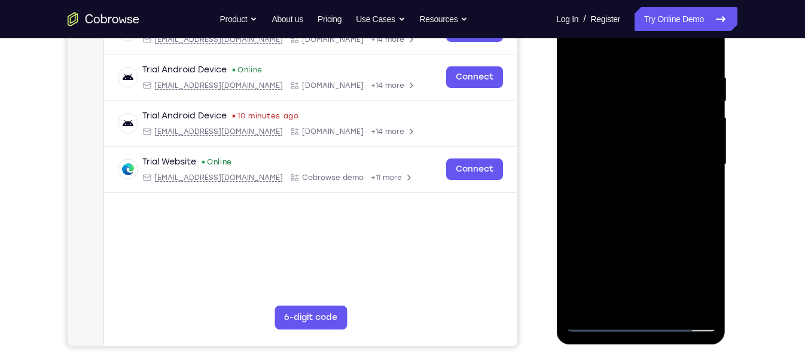
click at [596, 320] on div at bounding box center [640, 164] width 151 height 335
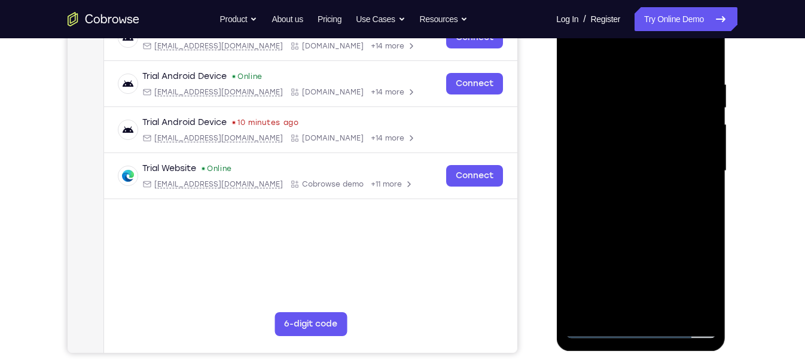
scroll to position [202, 0]
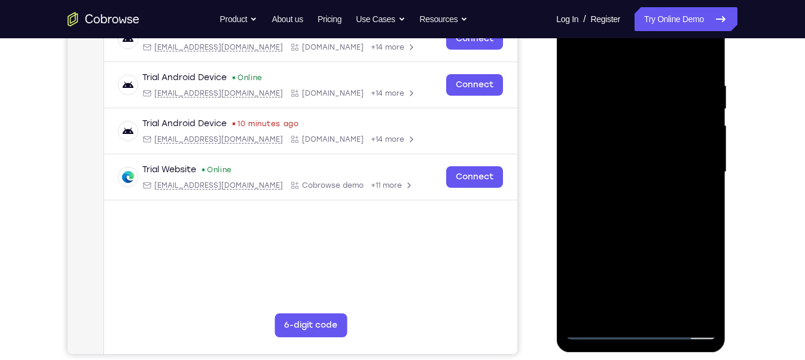
click at [598, 320] on div at bounding box center [640, 172] width 151 height 335
click at [709, 203] on div at bounding box center [640, 172] width 151 height 335
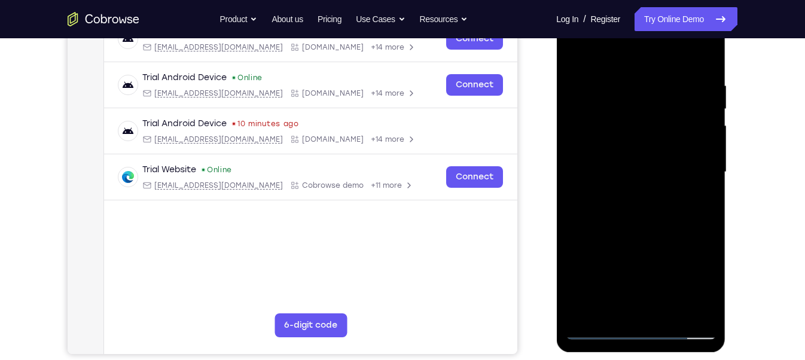
click at [709, 203] on div at bounding box center [640, 172] width 151 height 335
click at [632, 100] on div at bounding box center [640, 172] width 151 height 335
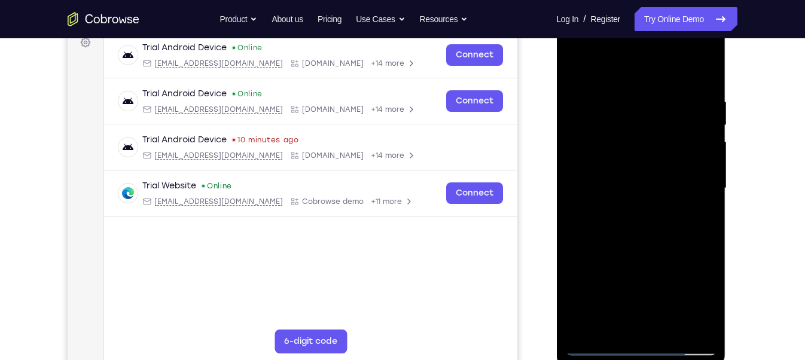
click at [703, 256] on div at bounding box center [640, 188] width 151 height 335
click at [703, 234] on div at bounding box center [640, 188] width 151 height 335
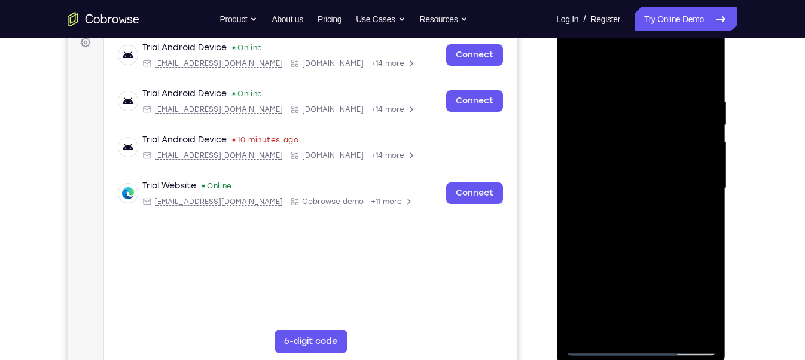
click at [703, 71] on div at bounding box center [640, 188] width 151 height 335
click at [705, 218] on div at bounding box center [640, 188] width 151 height 335
click at [675, 320] on div at bounding box center [640, 188] width 151 height 335
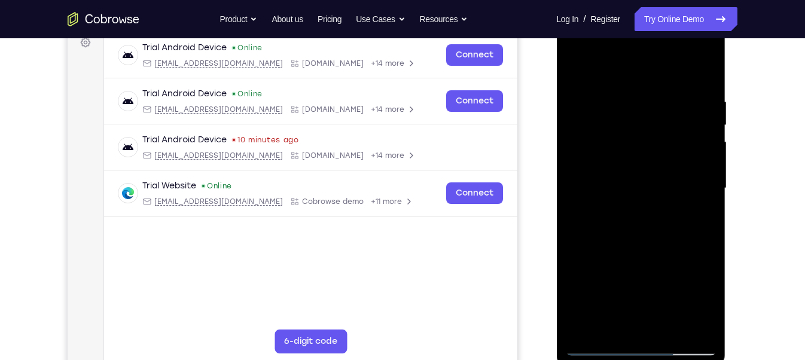
drag, startPoint x: 674, startPoint y: 296, endPoint x: 670, endPoint y: 210, distance: 85.6
click at [670, 210] on div at bounding box center [640, 188] width 151 height 335
click at [596, 320] on div at bounding box center [640, 188] width 151 height 335
click at [615, 320] on div at bounding box center [640, 188] width 151 height 335
click at [633, 103] on div at bounding box center [640, 188] width 151 height 335
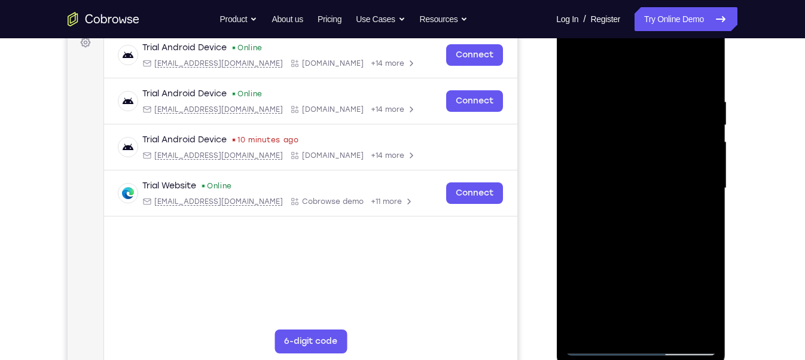
click at [703, 166] on div at bounding box center [640, 188] width 151 height 335
